Goal: Information Seeking & Learning: Learn about a topic

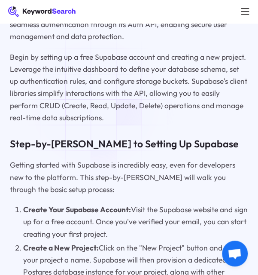
scroll to position [1540, 0]
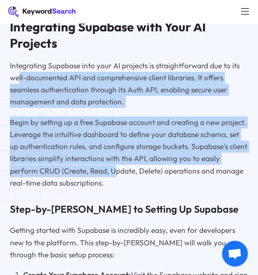
drag, startPoint x: 115, startPoint y: 181, endPoint x: 24, endPoint y: 82, distance: 134.6
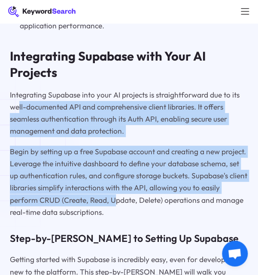
scroll to position [1497, 0]
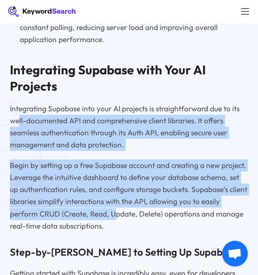
click at [105, 138] on p "Integrating Supabase into your AI projects is straightforward due to its well-d…" at bounding box center [129, 127] width 238 height 49
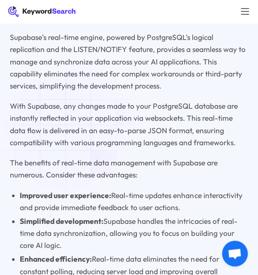
scroll to position [1239, 0]
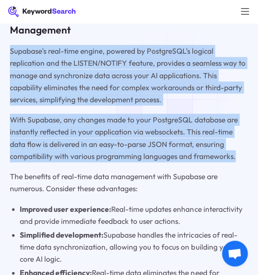
drag, startPoint x: 242, startPoint y: 165, endPoint x: 9, endPoint y: 54, distance: 258.9
copy div "Supabase's real-time engine, powered by PostgreSQL's logical replication and th…"
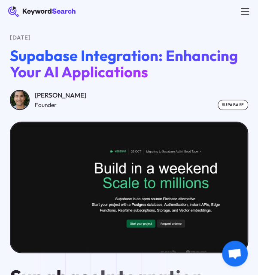
click at [228, 21] on div "KeywordSearch Features AI Audience Builder Supercharge your Google and YouTube …" at bounding box center [129, 11] width 258 height 23
